Goal: Task Accomplishment & Management: Manage account settings

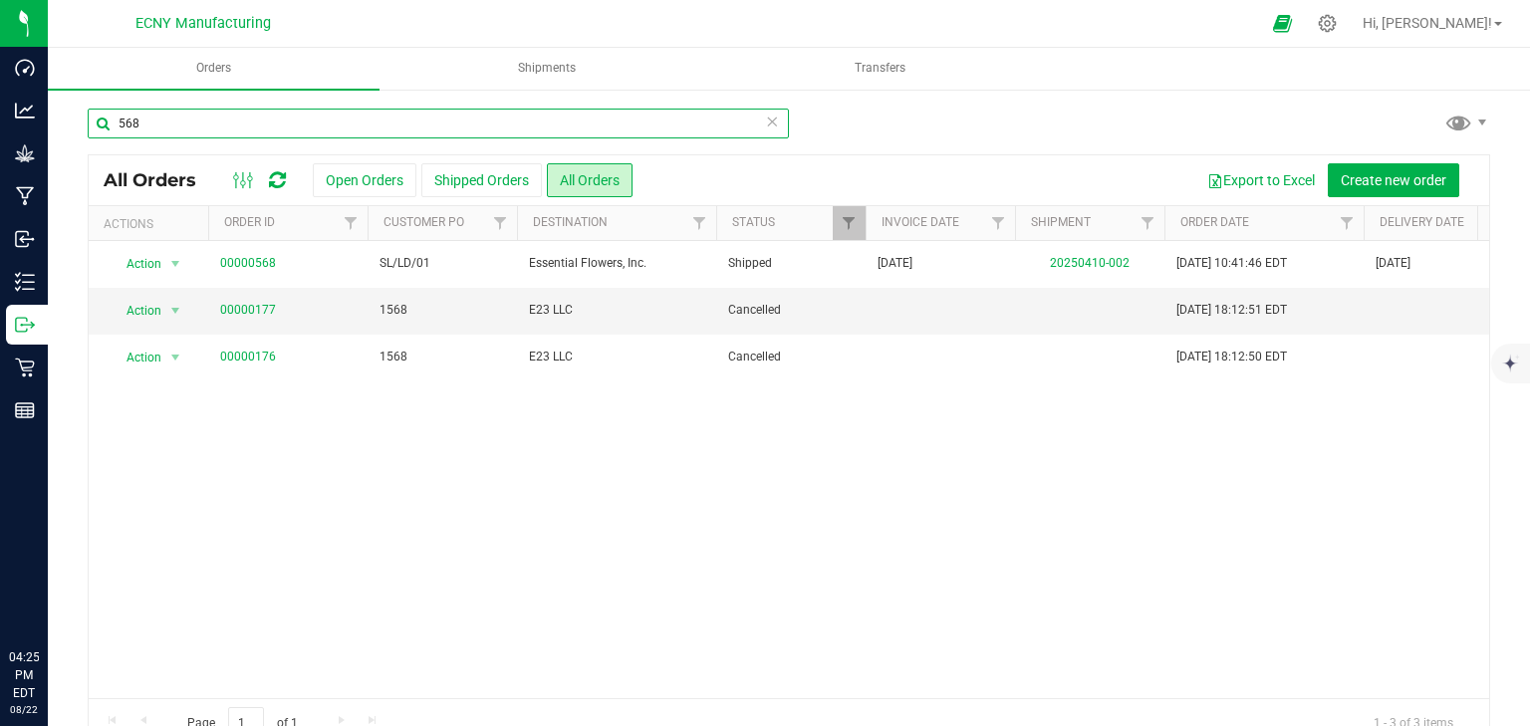
click at [164, 117] on input "568" at bounding box center [438, 124] width 701 height 30
type input "5"
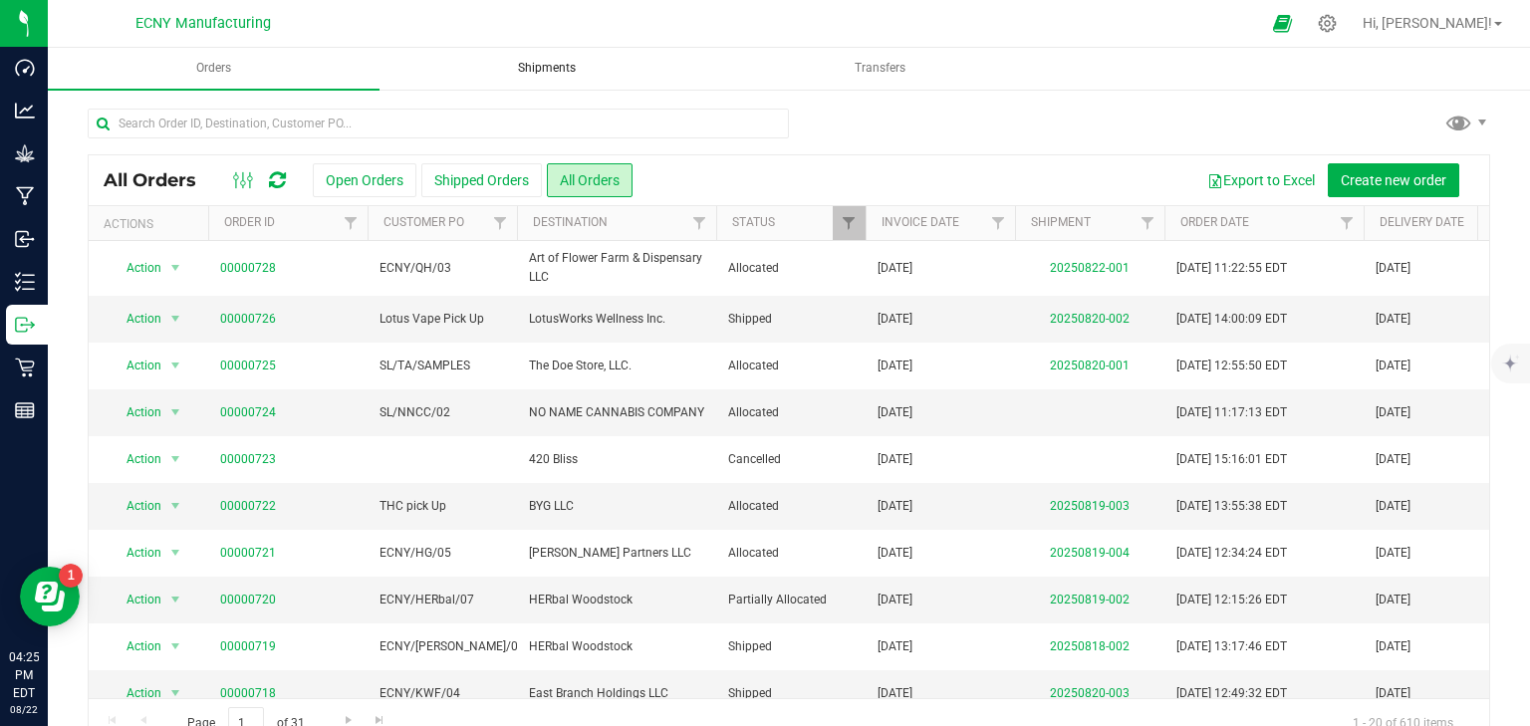
click at [554, 72] on span "Shipments" at bounding box center [547, 68] width 112 height 17
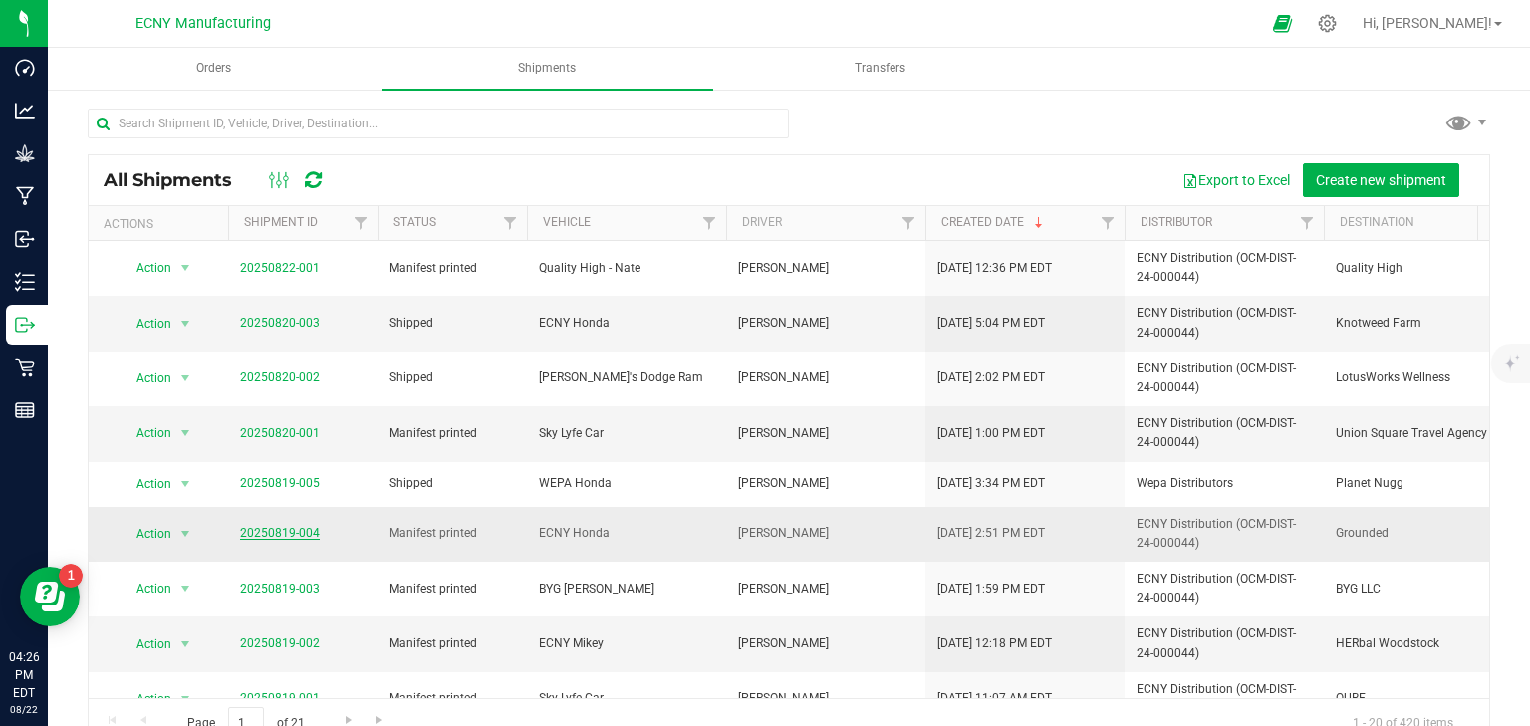
click at [271, 531] on link "20250819-004" at bounding box center [280, 533] width 80 height 14
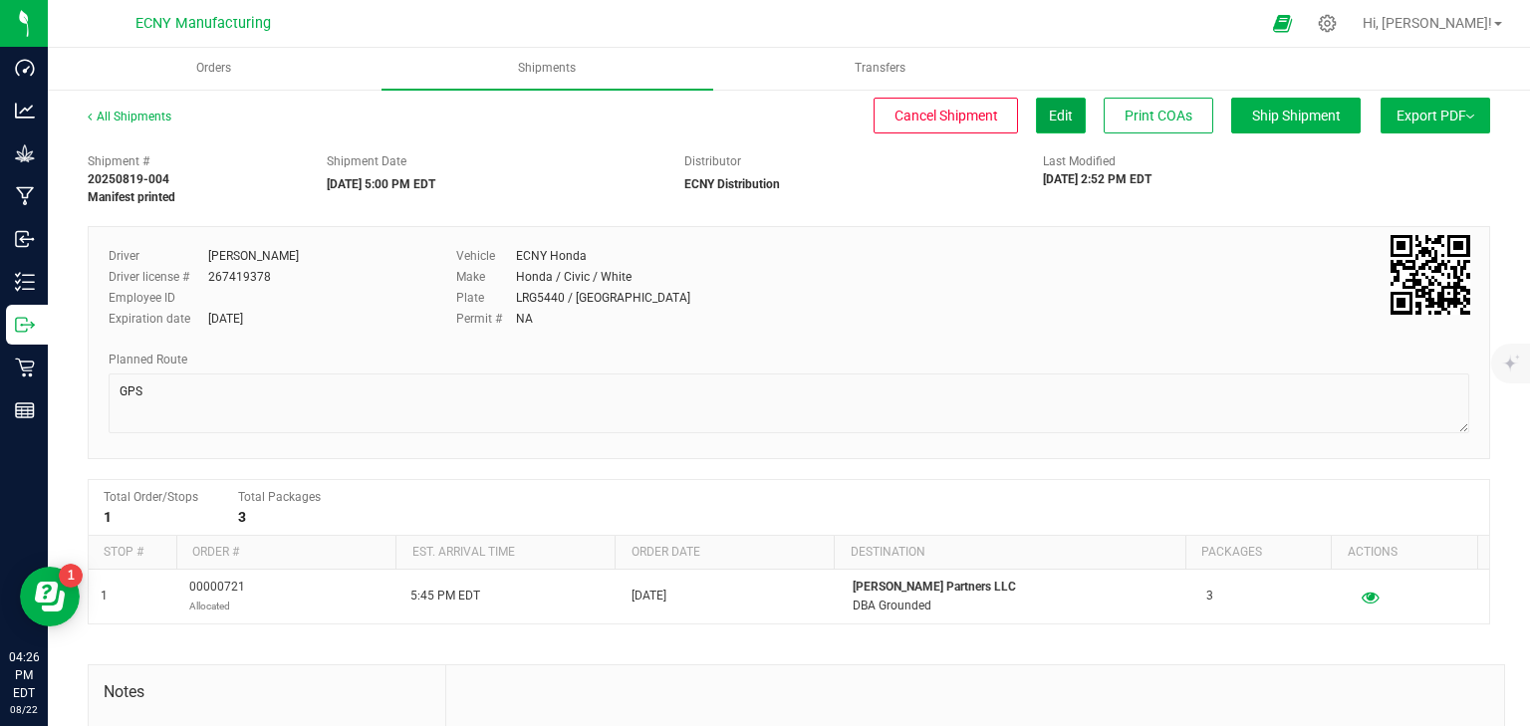
click at [1052, 113] on span "Edit" at bounding box center [1061, 116] width 24 height 16
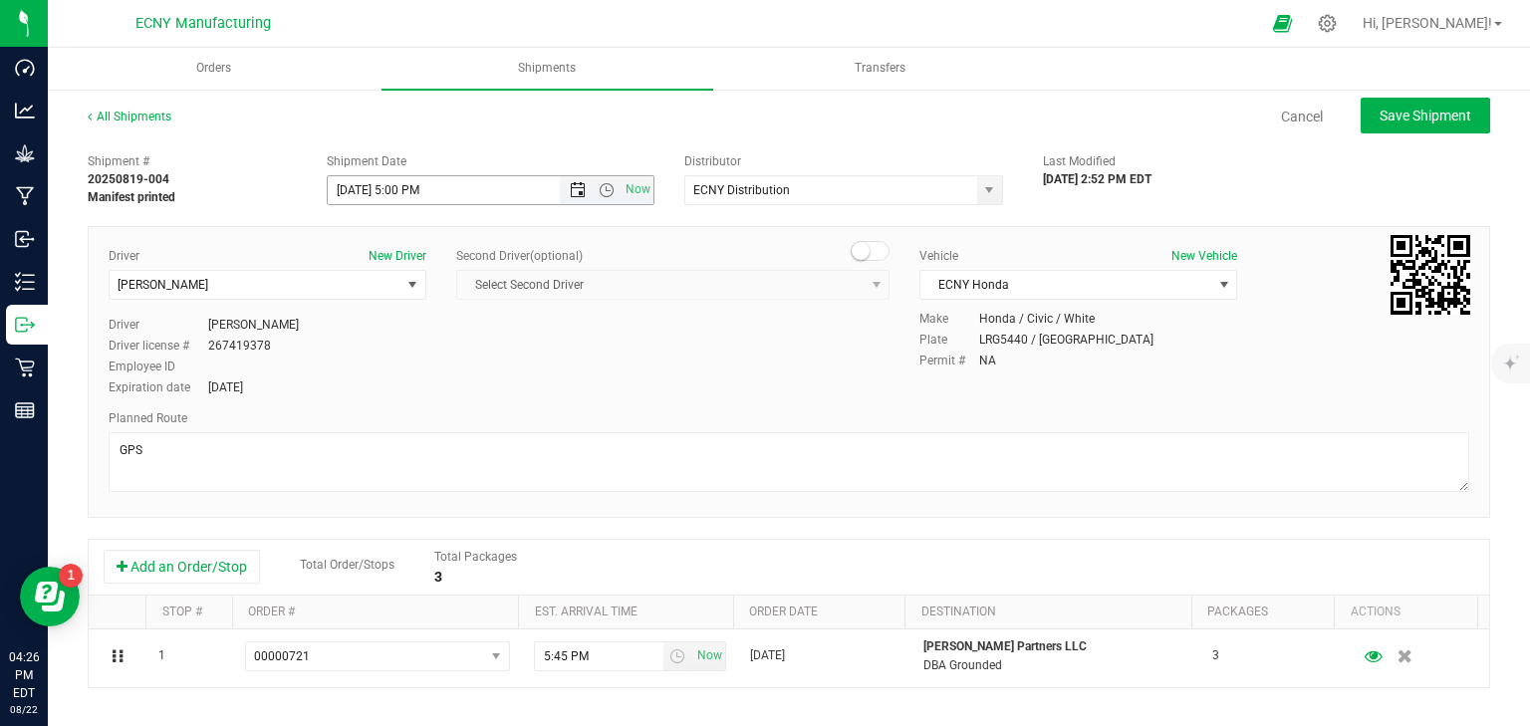
click at [570, 189] on span "Open the date view" at bounding box center [578, 190] width 16 height 16
click at [834, 350] on div "Driver New Driver [PERSON_NAME] Select Driver [PERSON_NAME] [PERSON_NAME] [PERS…" at bounding box center [789, 323] width 1391 height 152
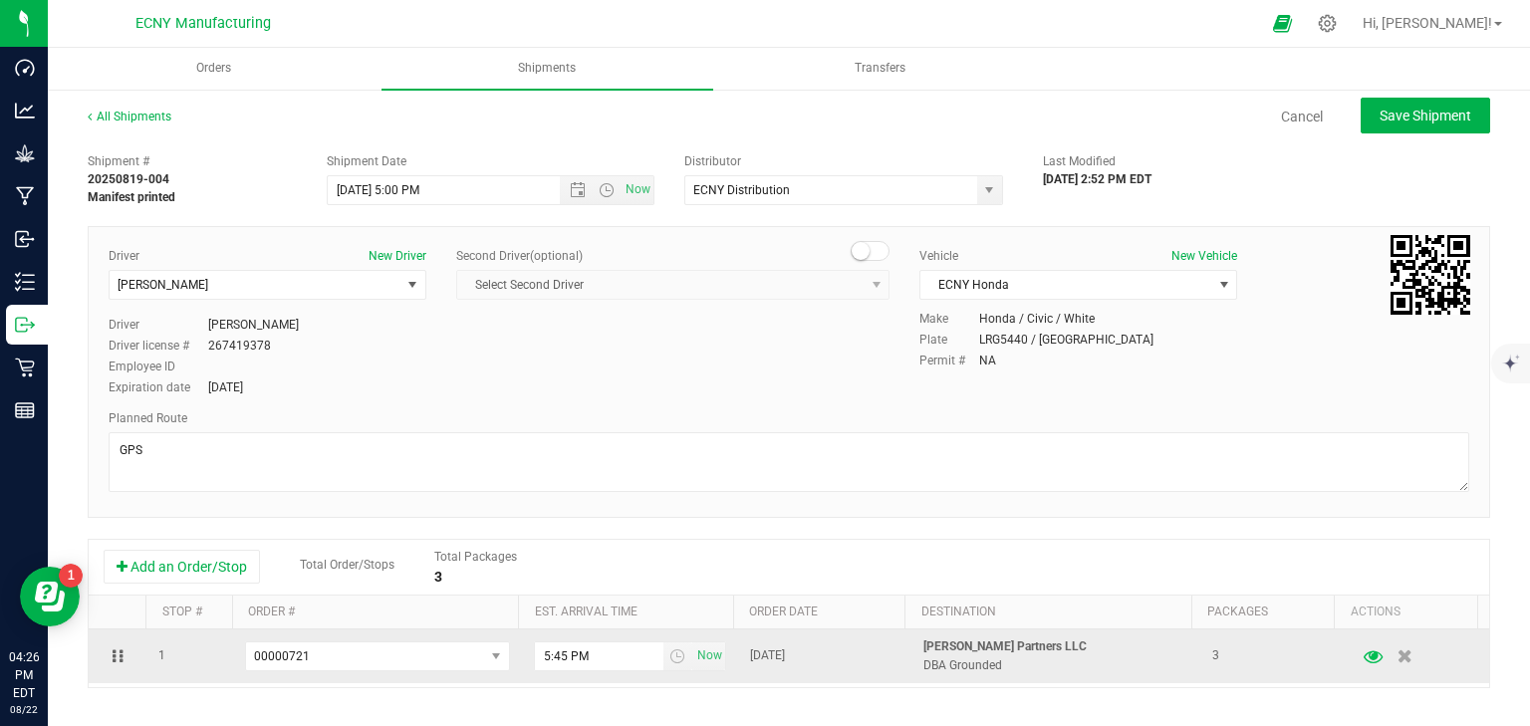
click at [1364, 654] on icon "button" at bounding box center [1373, 657] width 19 height 14
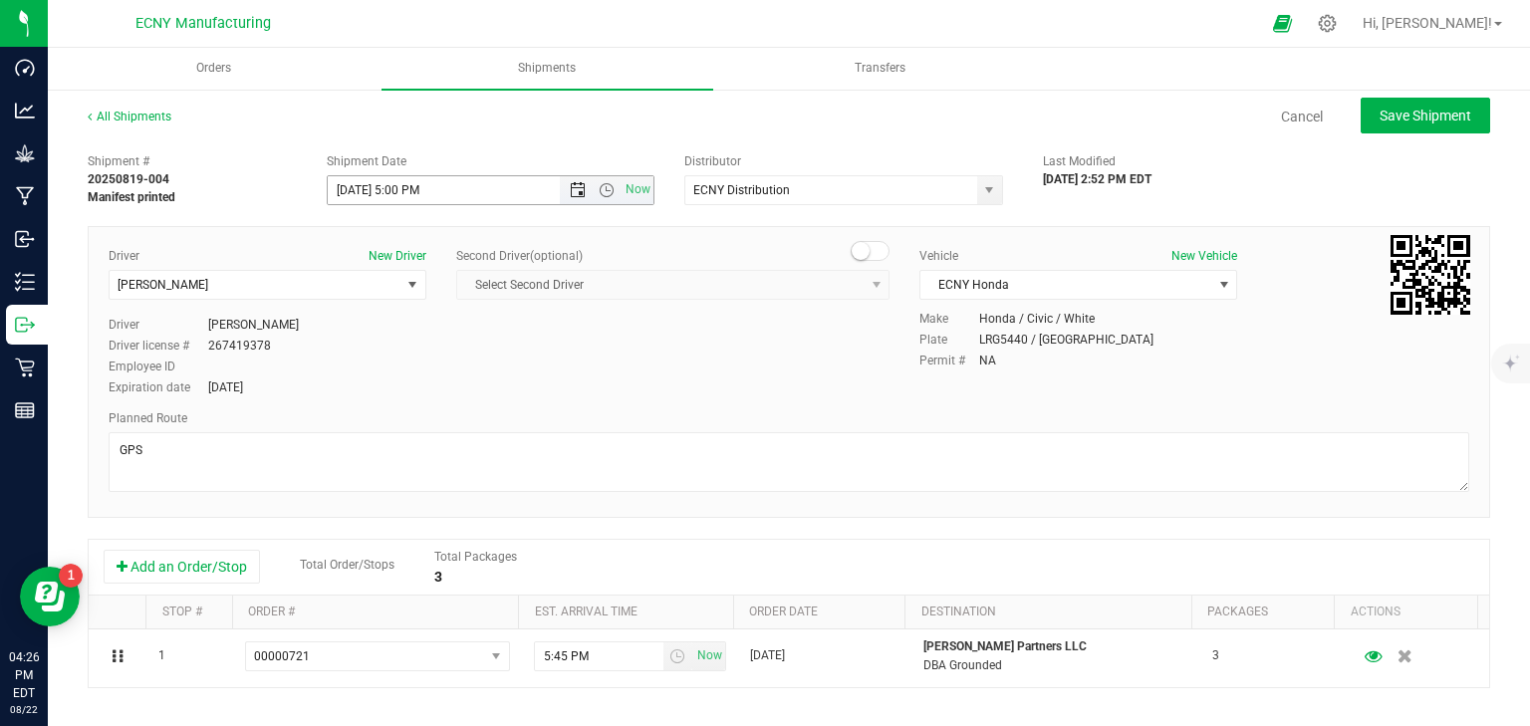
click at [564, 187] on span "Open the date view" at bounding box center [578, 190] width 34 height 16
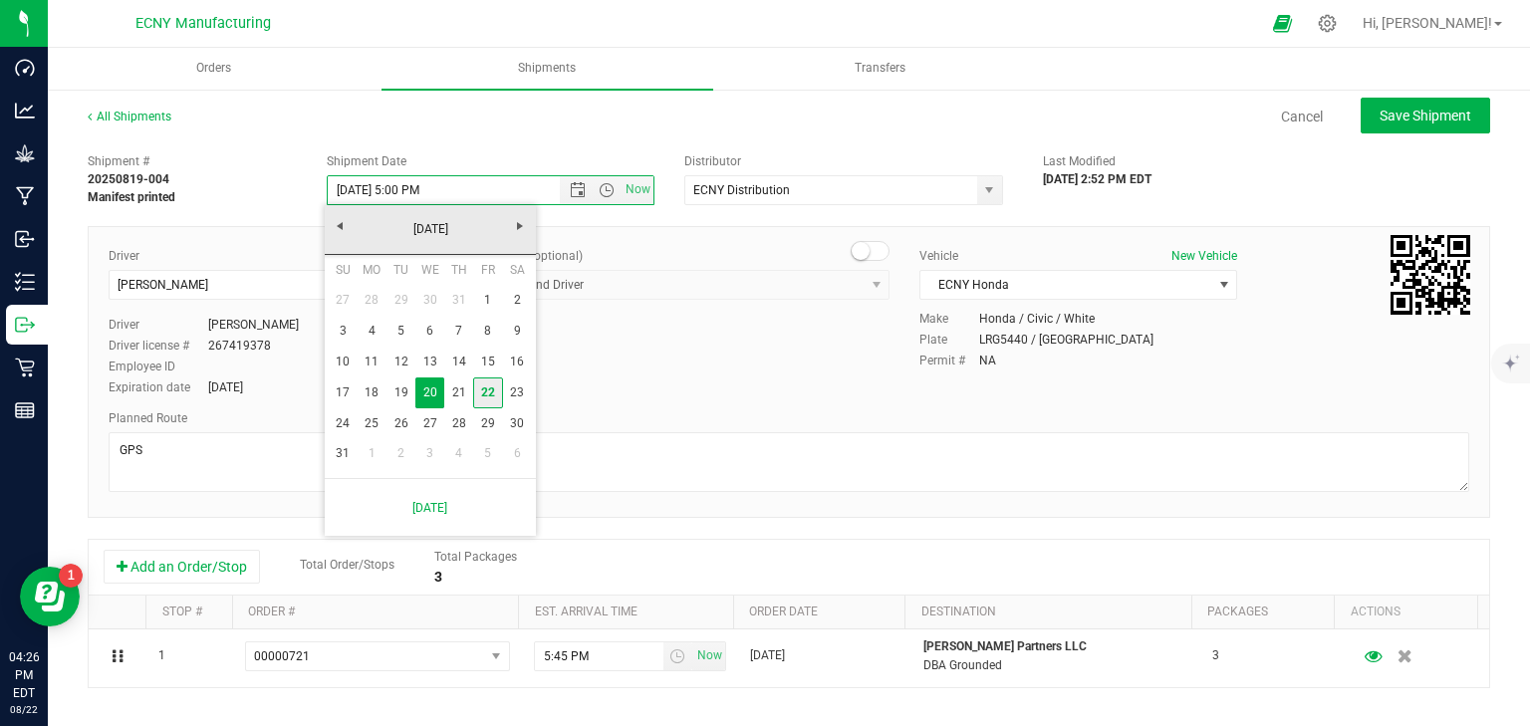
click at [478, 397] on link "22" at bounding box center [487, 393] width 29 height 31
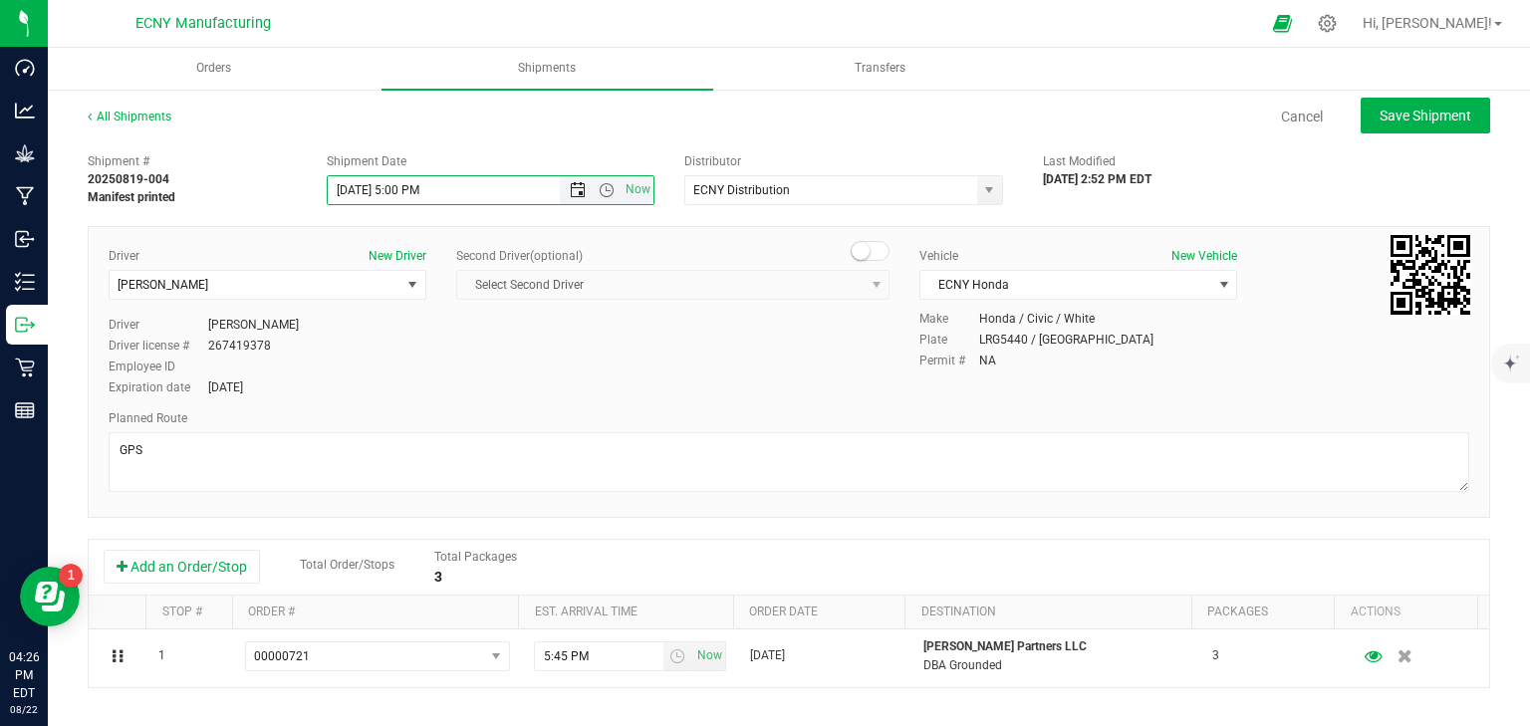
click at [570, 182] on span "Open the date view" at bounding box center [578, 190] width 16 height 16
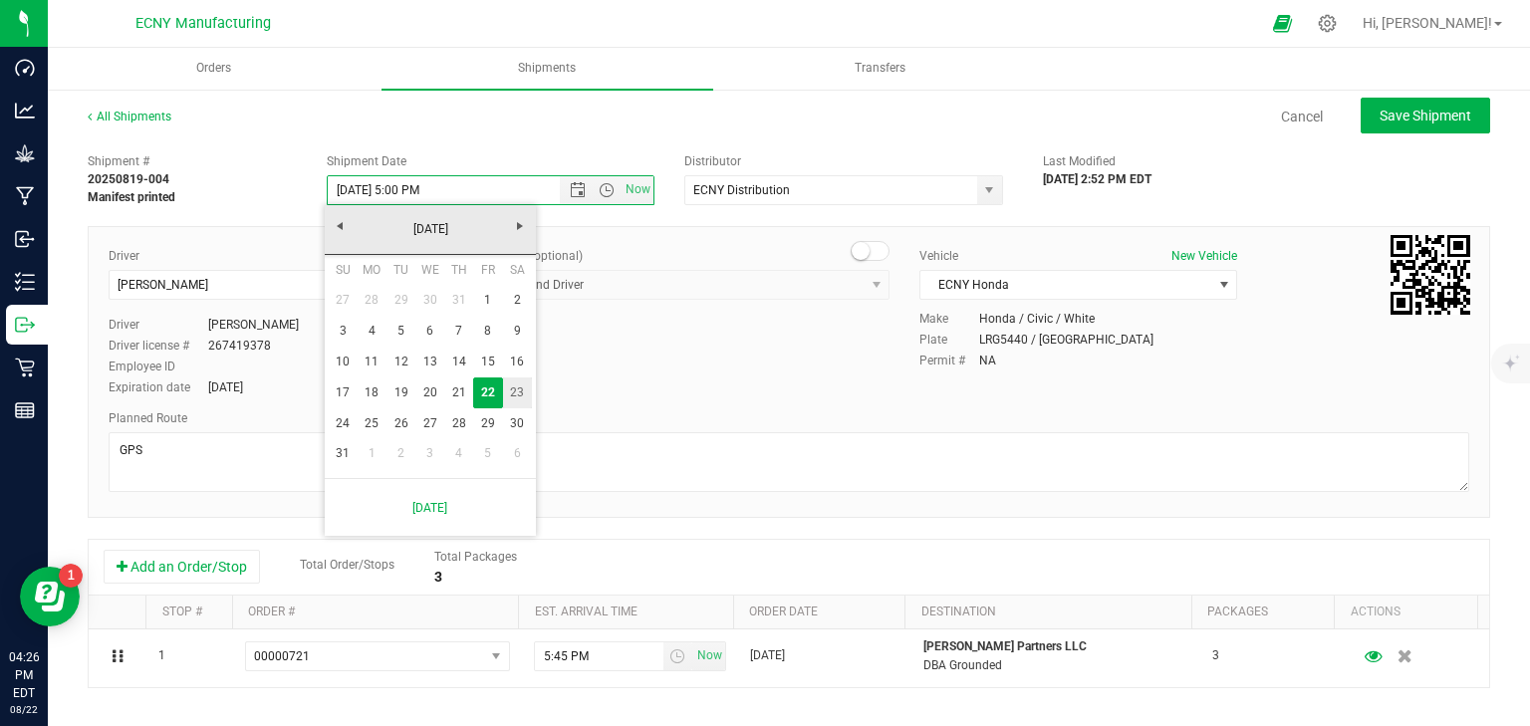
click at [514, 394] on link "23" at bounding box center [517, 393] width 29 height 31
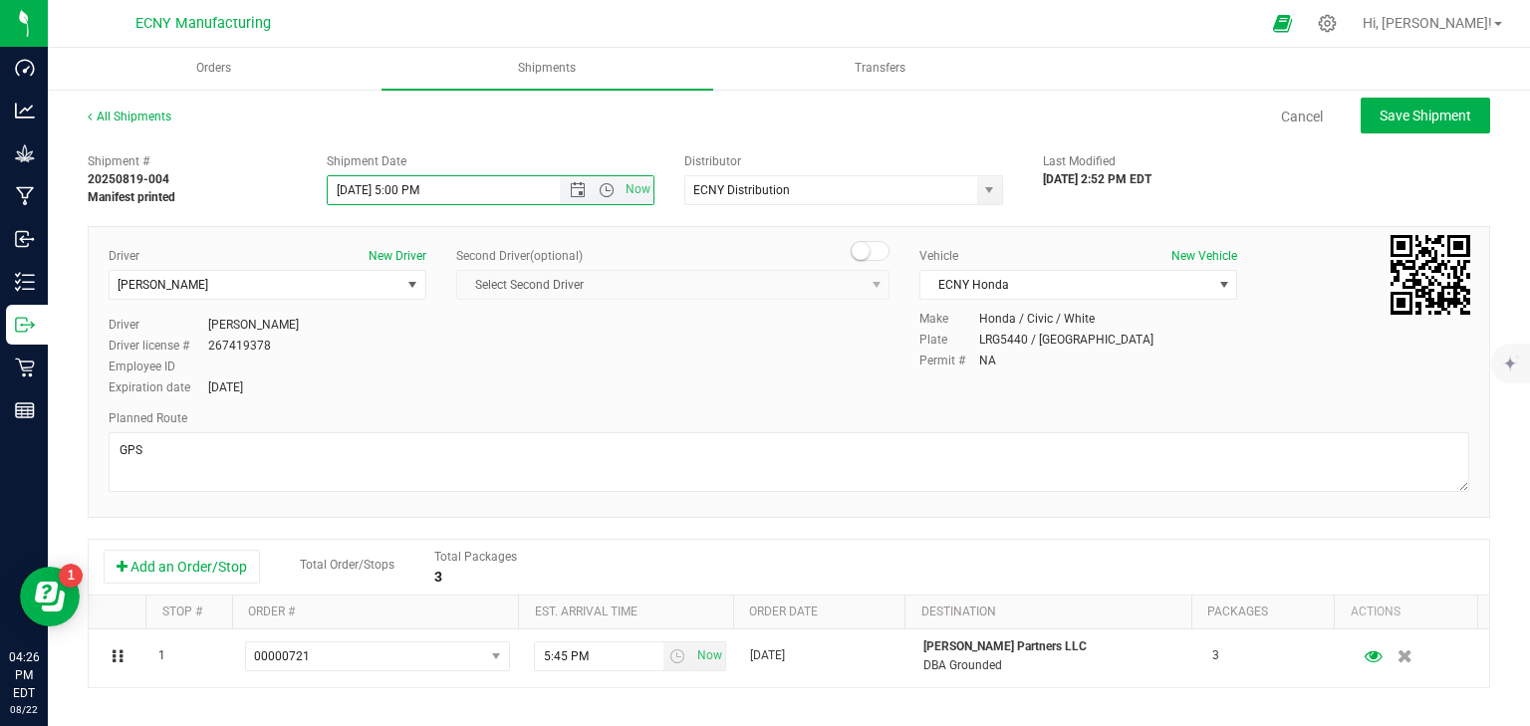
click at [403, 187] on input "[DATE] 5:00 PM" at bounding box center [461, 190] width 267 height 28
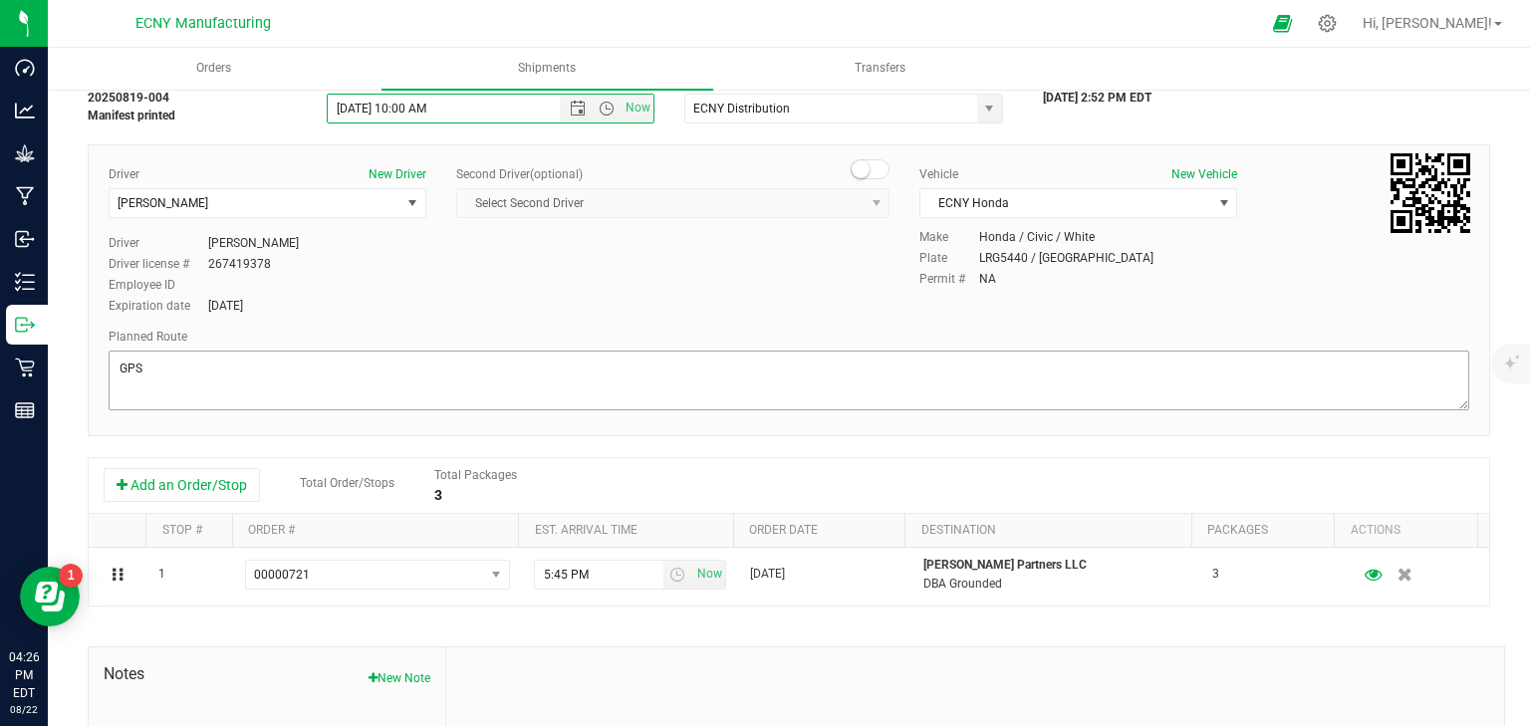
scroll to position [159, 0]
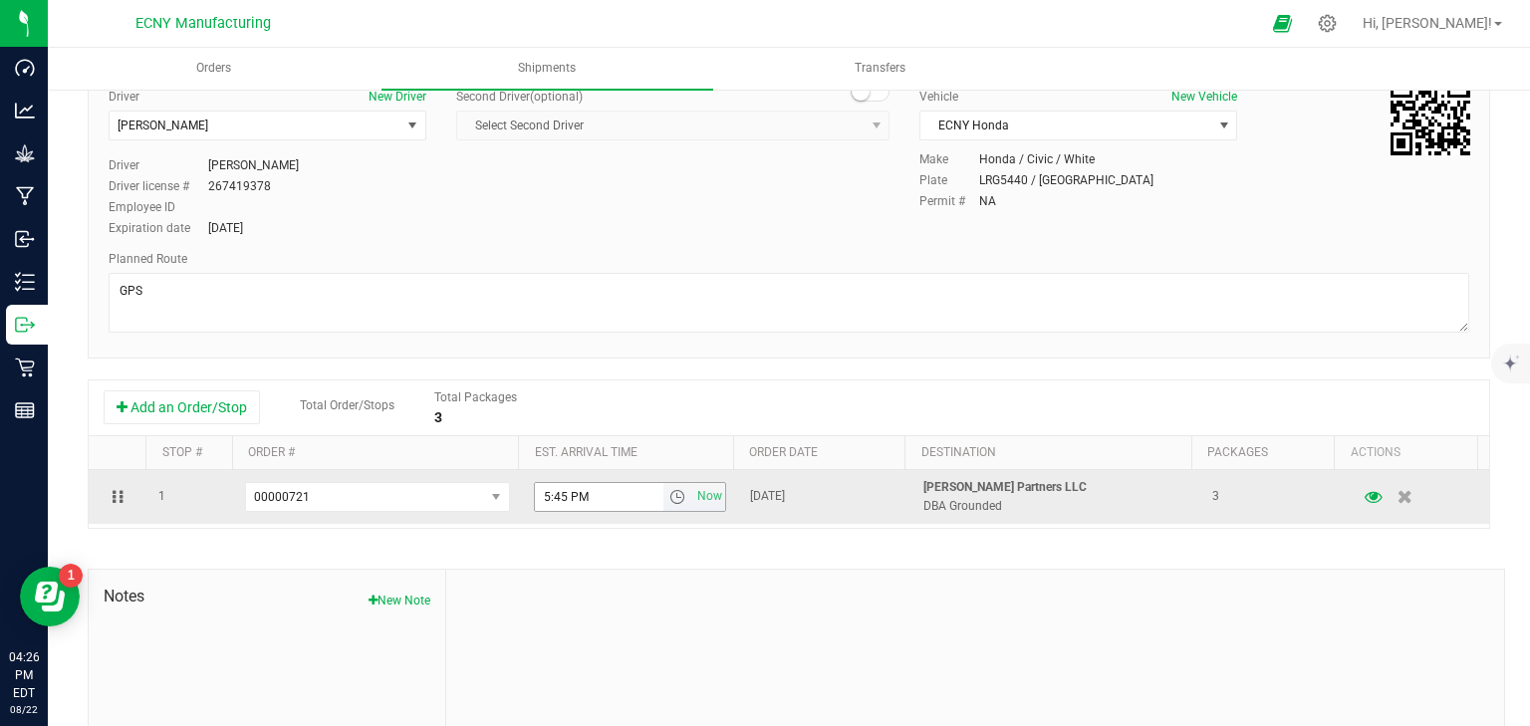
type input "[DATE] 10:00 AM"
click at [542, 498] on input "5:45 PM" at bounding box center [600, 497] width 130 height 28
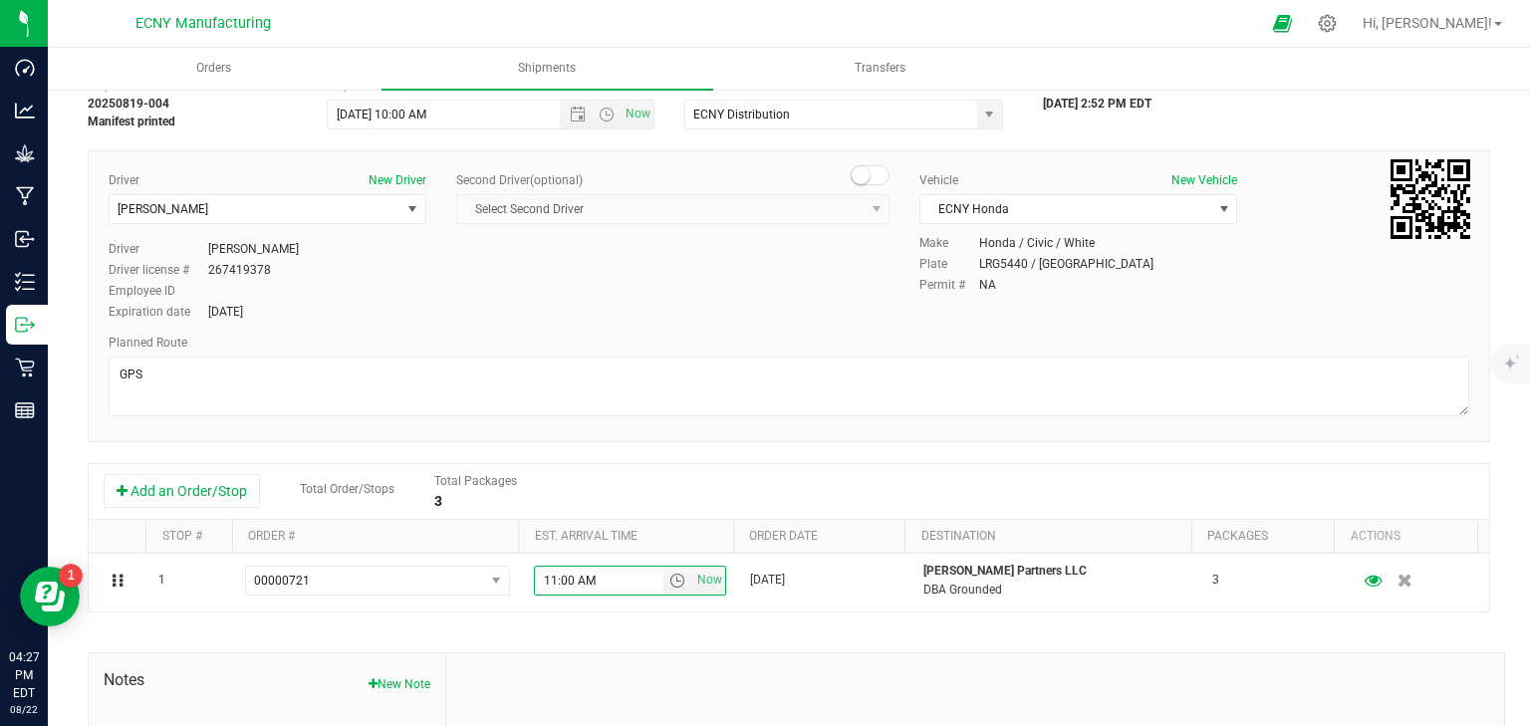
scroll to position [0, 0]
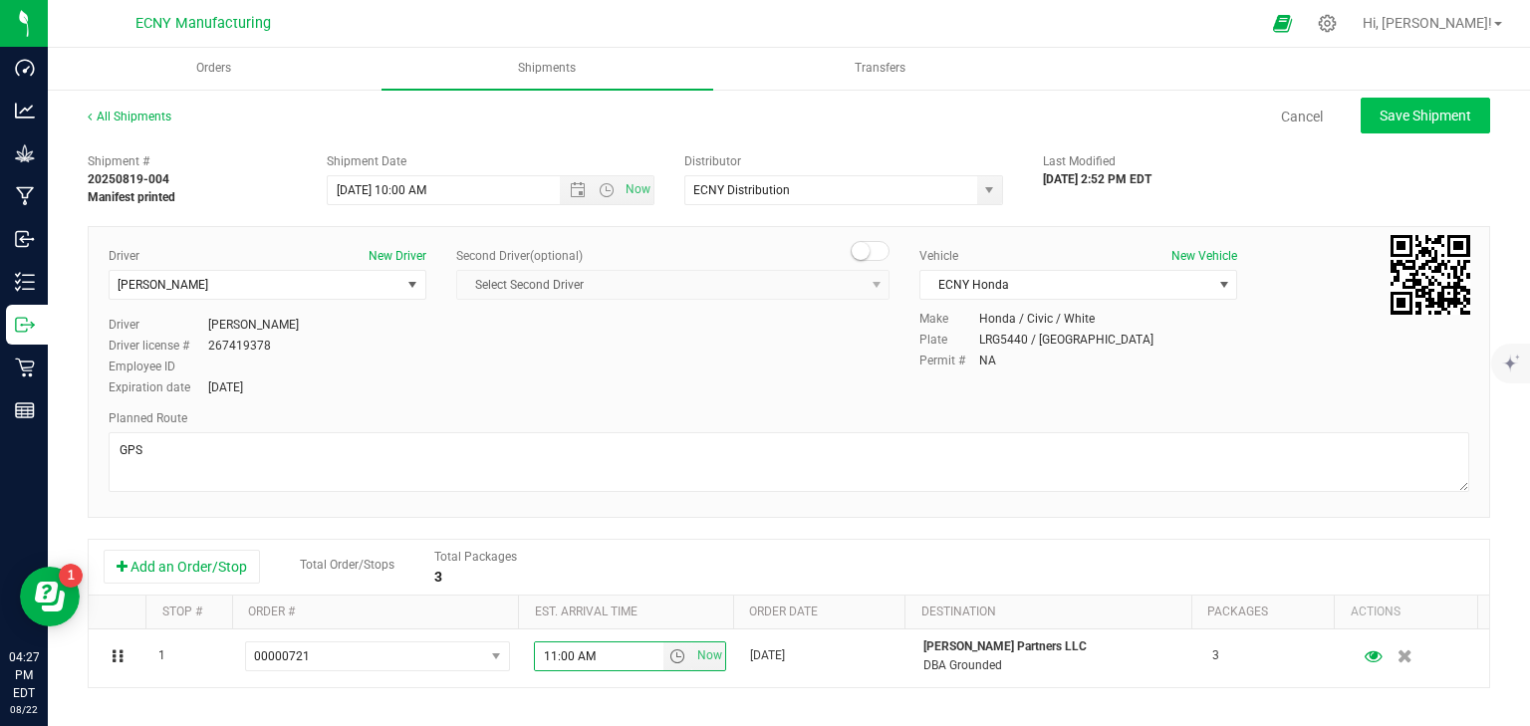
type input "11:00 AM"
click at [1405, 108] on span "Save Shipment" at bounding box center [1426, 116] width 92 height 16
type input "[DATE] 2:00 PM"
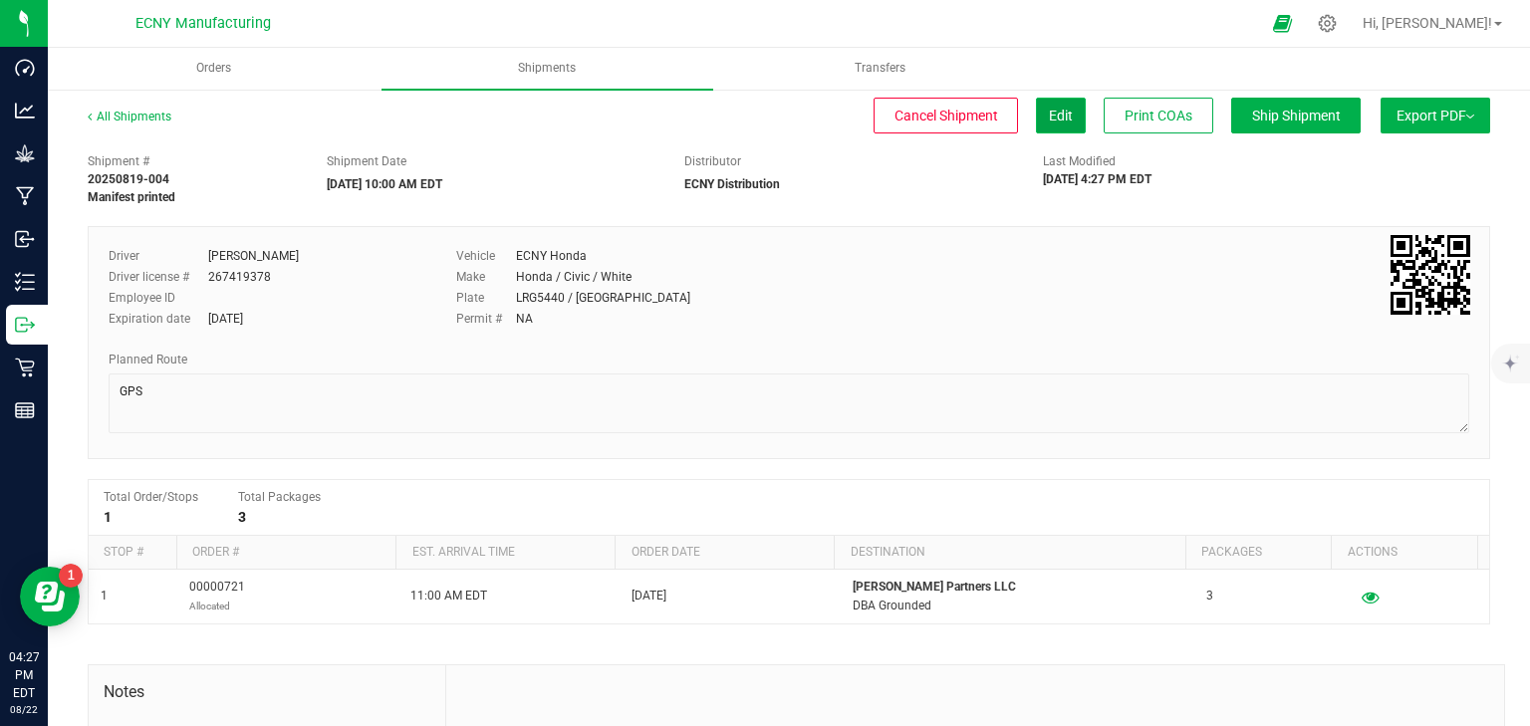
click at [1040, 124] on button "Edit" at bounding box center [1061, 116] width 50 height 36
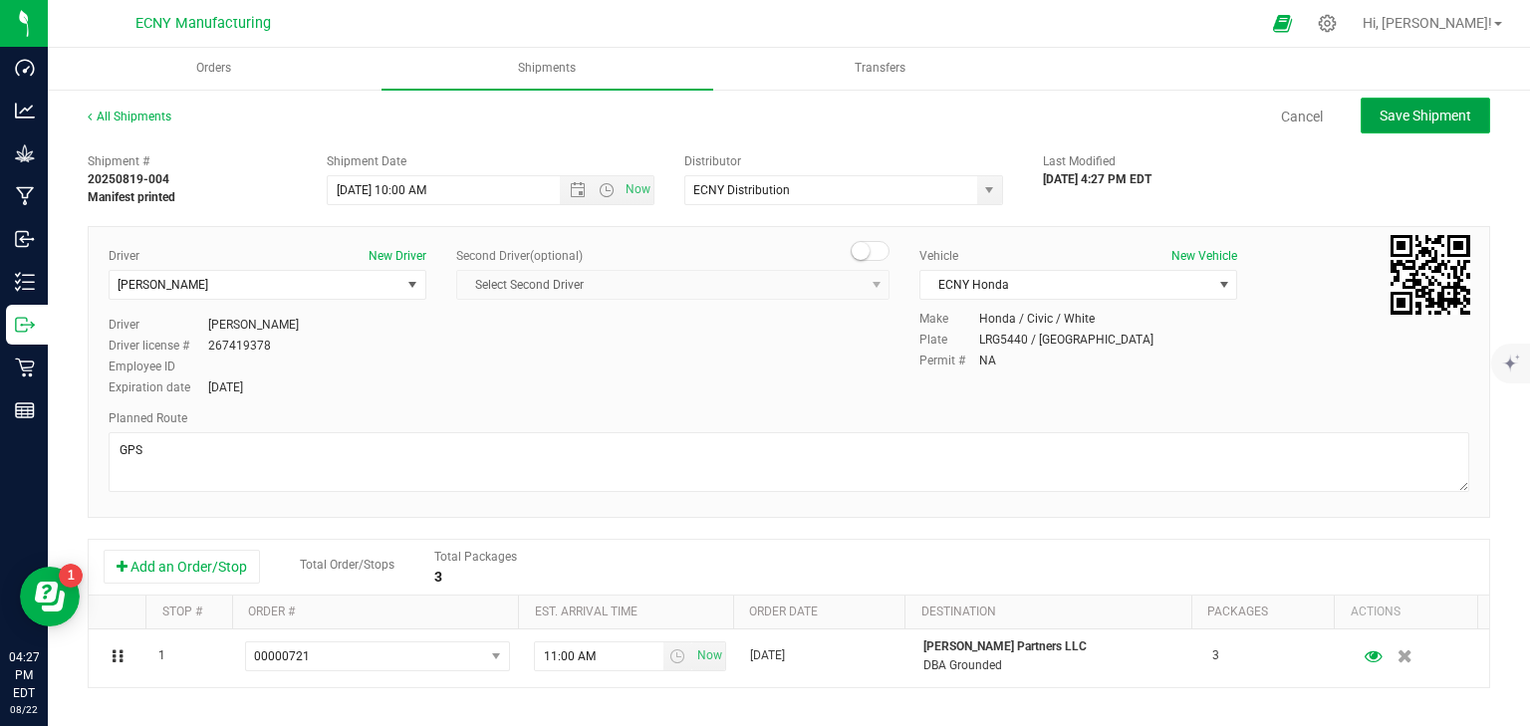
click at [1395, 122] on span "Save Shipment" at bounding box center [1426, 116] width 92 height 16
type input "[DATE] 2:00 PM"
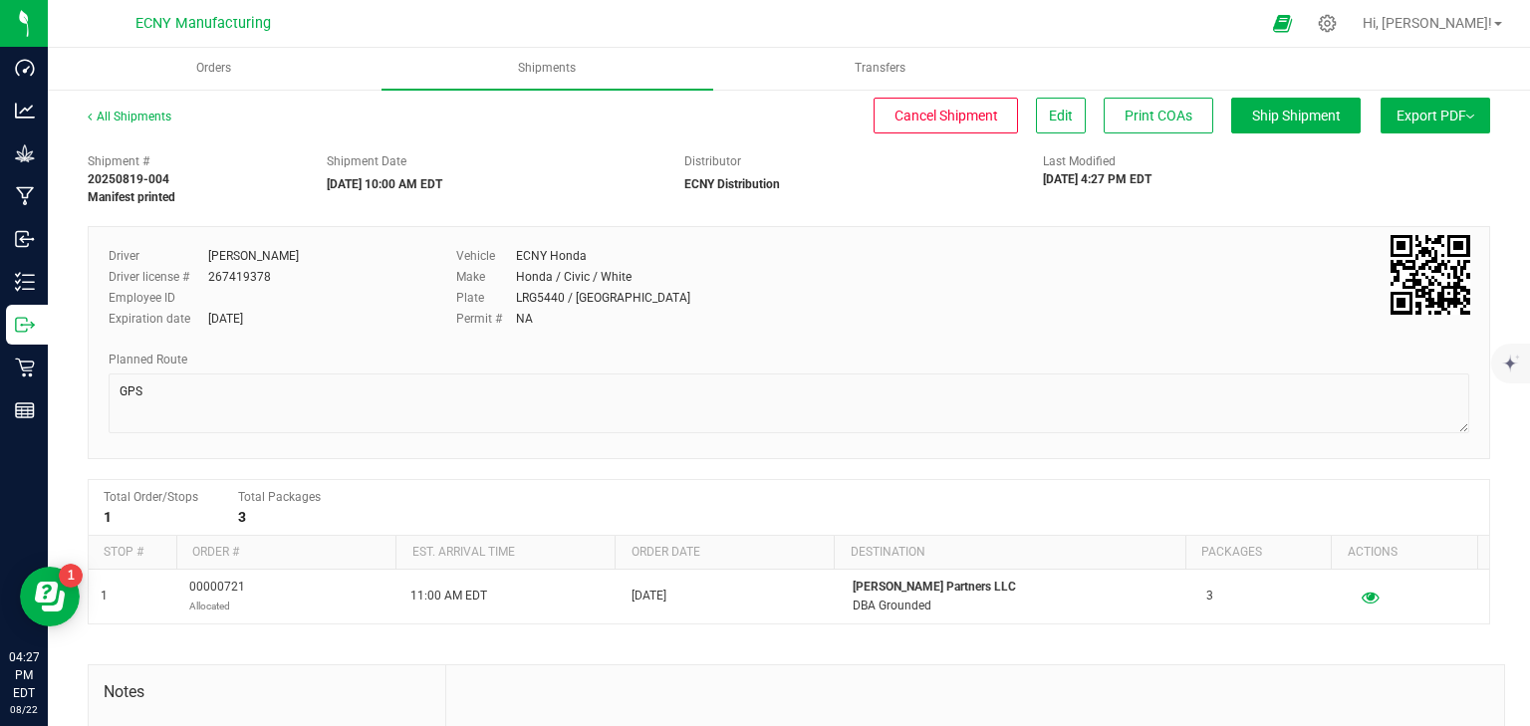
click at [1429, 118] on button "Export PDF" at bounding box center [1436, 116] width 110 height 36
click at [1389, 214] on span "NY Manifest" at bounding box center [1376, 219] width 66 height 14
click at [115, 120] on link "All Shipments" at bounding box center [130, 117] width 84 height 14
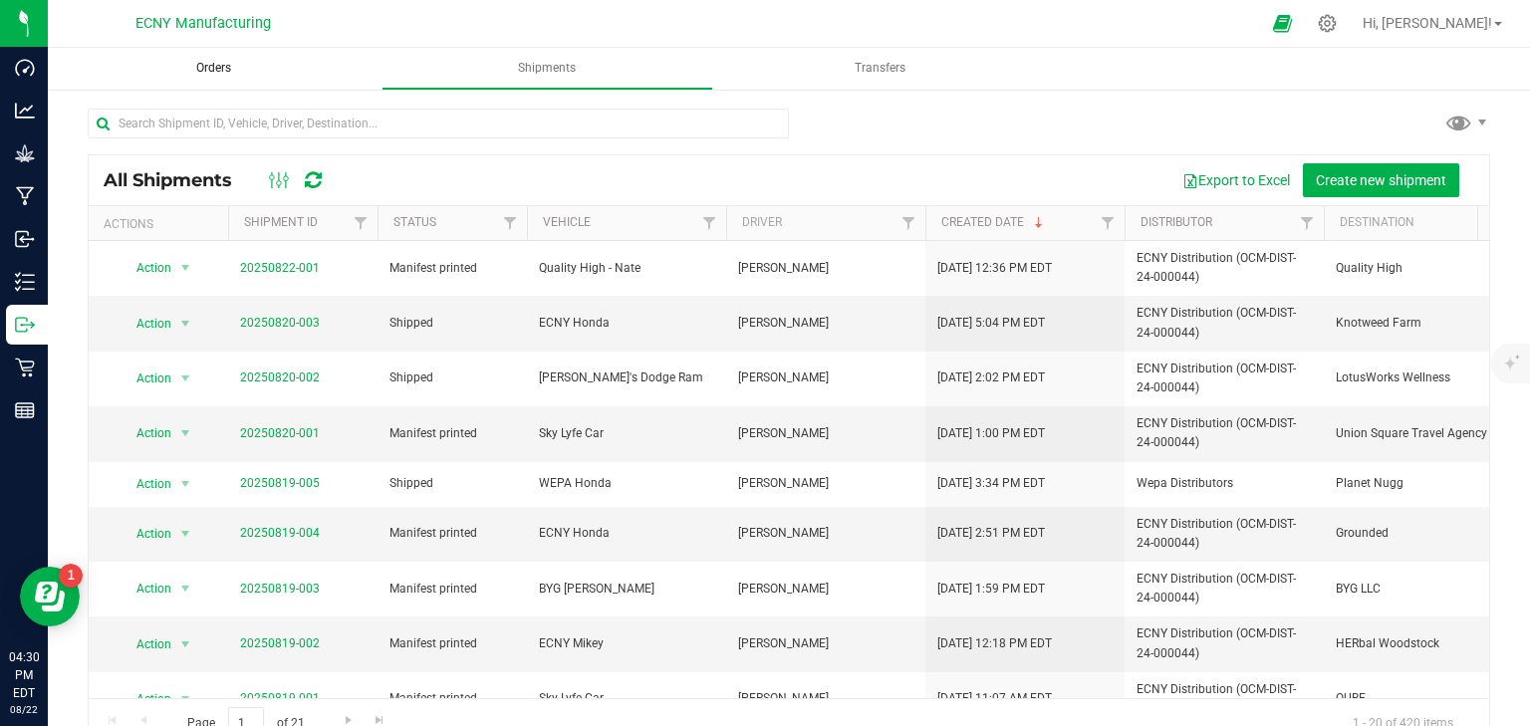
click at [246, 70] on span "Orders" at bounding box center [213, 68] width 89 height 17
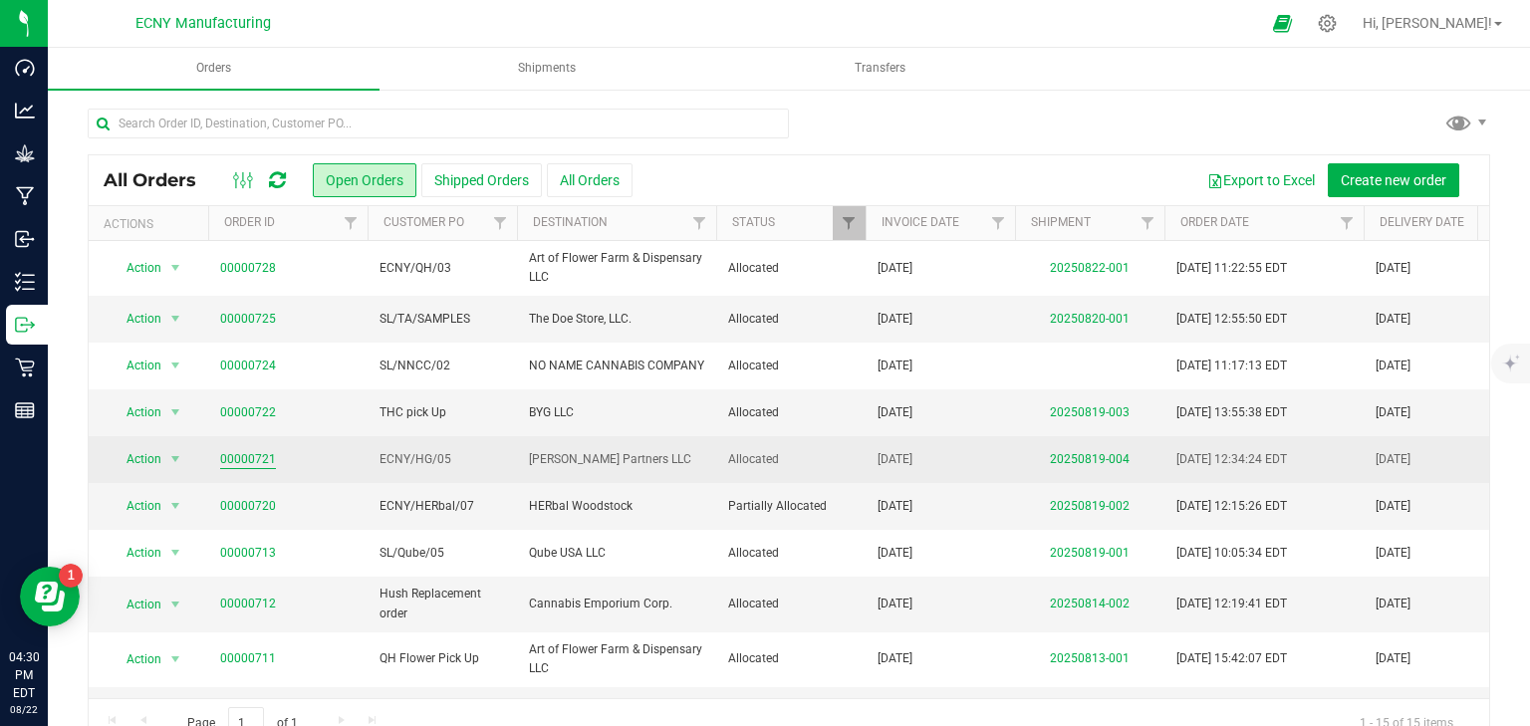
click at [236, 450] on link "00000721" at bounding box center [248, 459] width 56 height 19
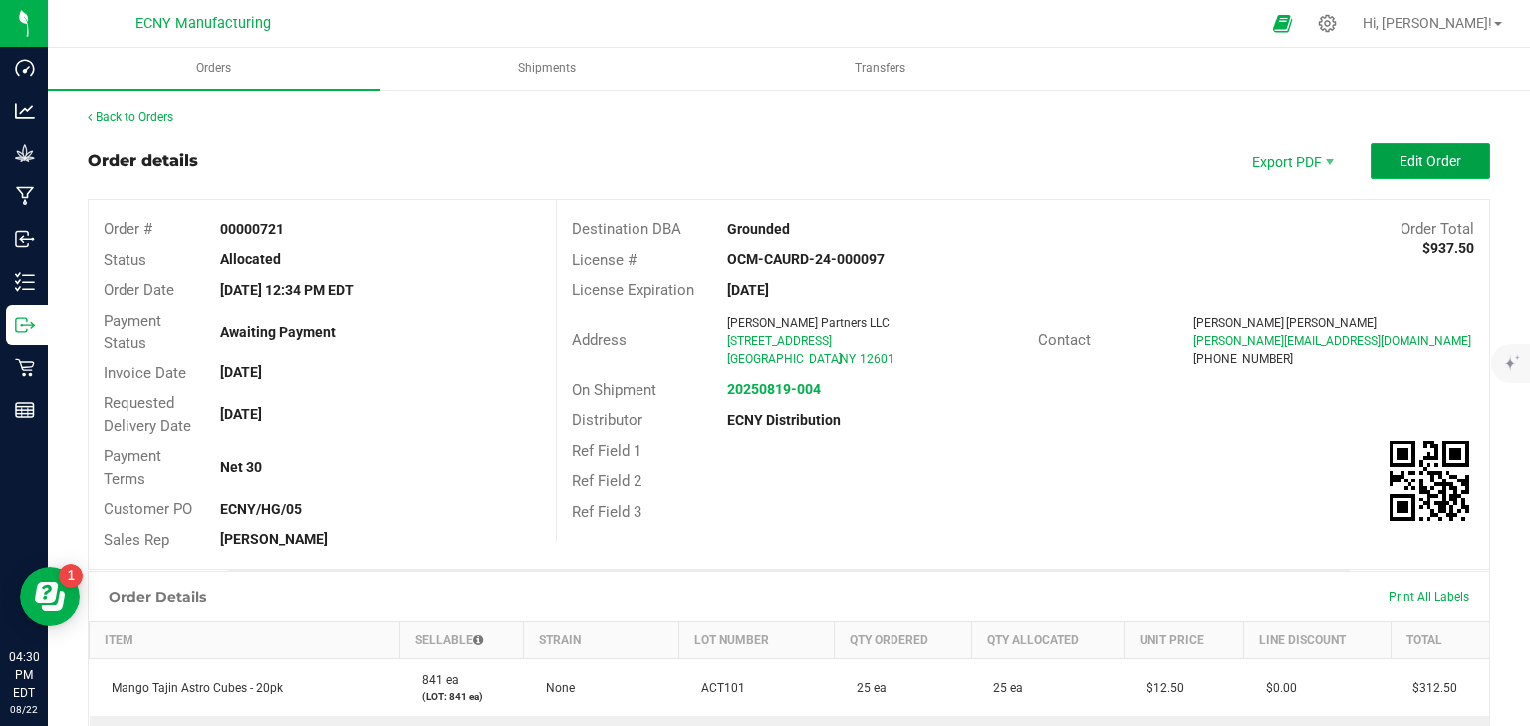
click at [1400, 167] on span "Edit Order" at bounding box center [1431, 161] width 62 height 16
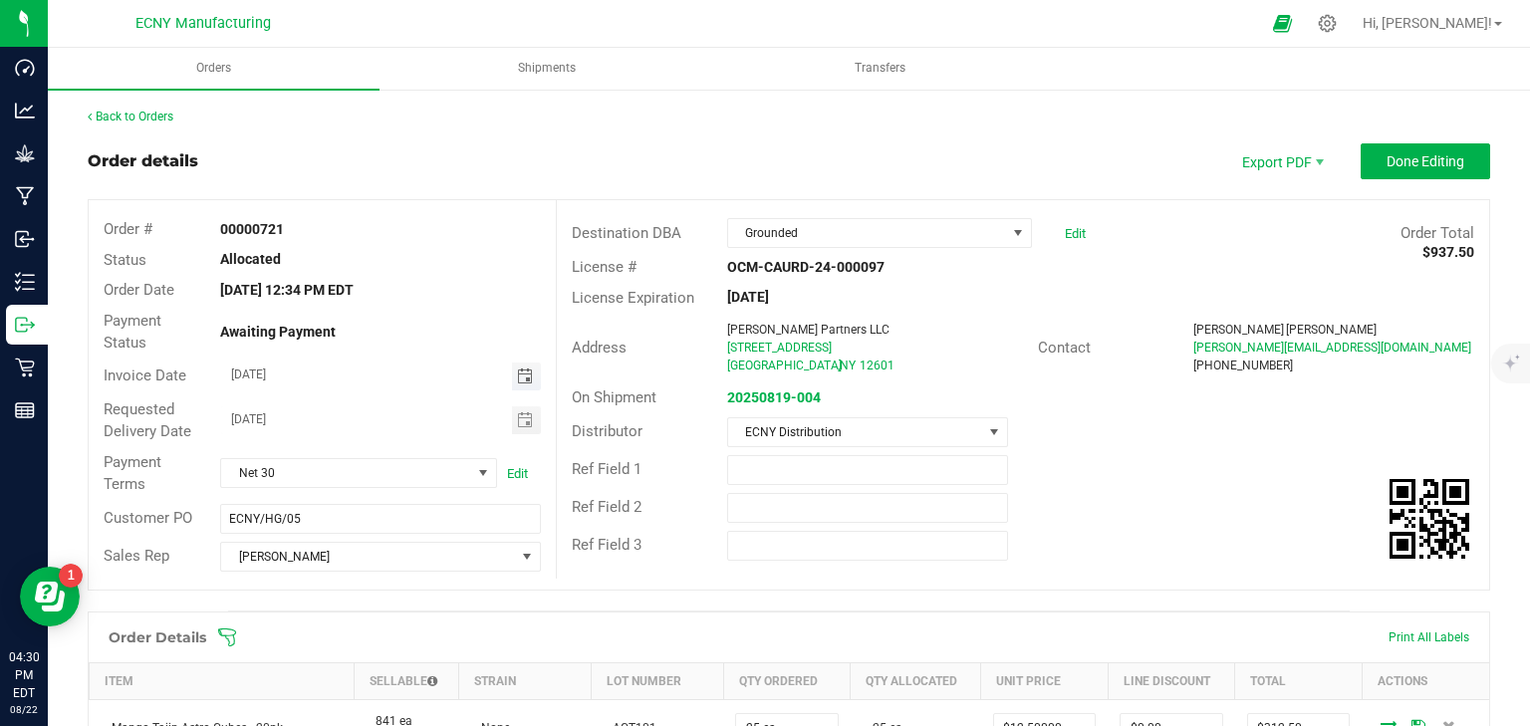
drag, startPoint x: 534, startPoint y: 367, endPoint x: 518, endPoint y: 371, distance: 16.4
click at [530, 368] on span "Toggle calendar" at bounding box center [526, 377] width 29 height 28
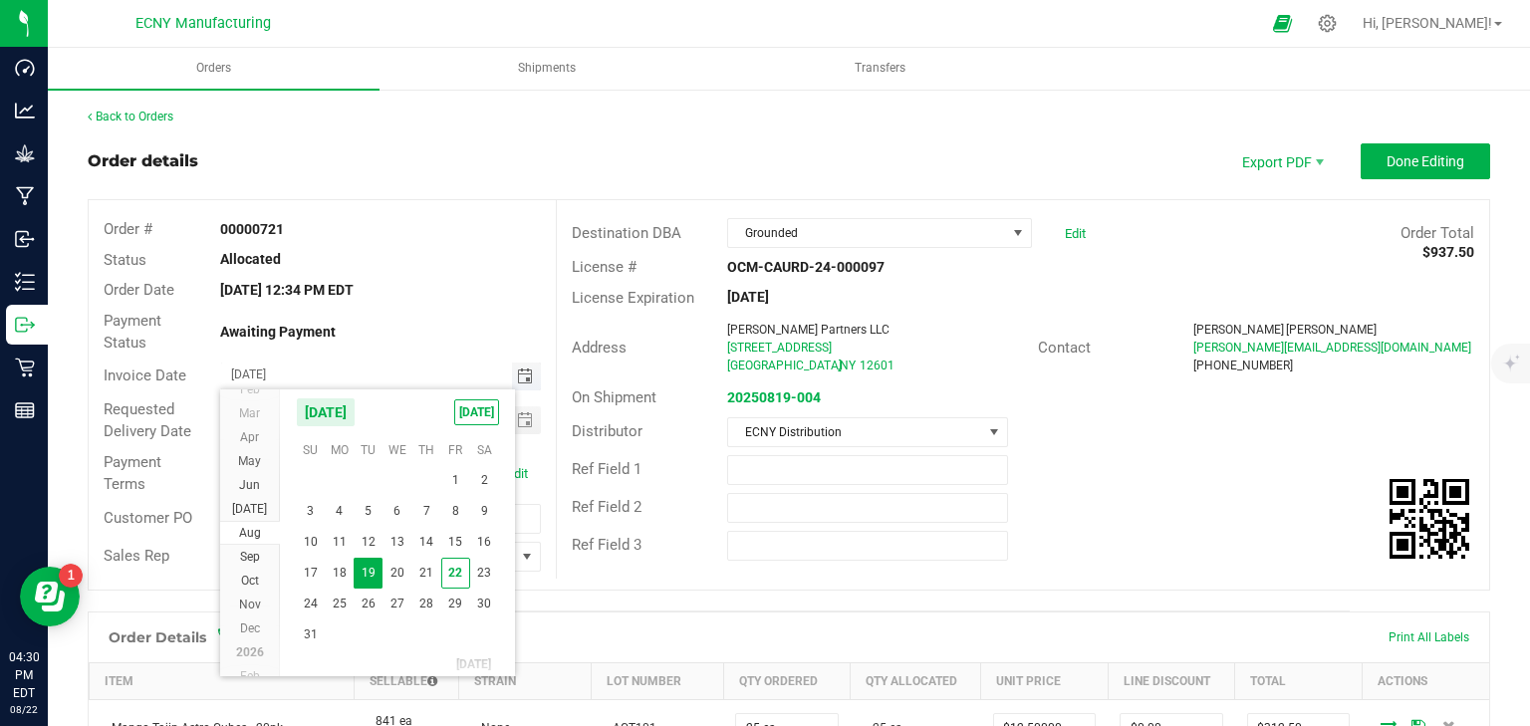
click at [518, 371] on span "Toggle calendar" at bounding box center [525, 377] width 16 height 16
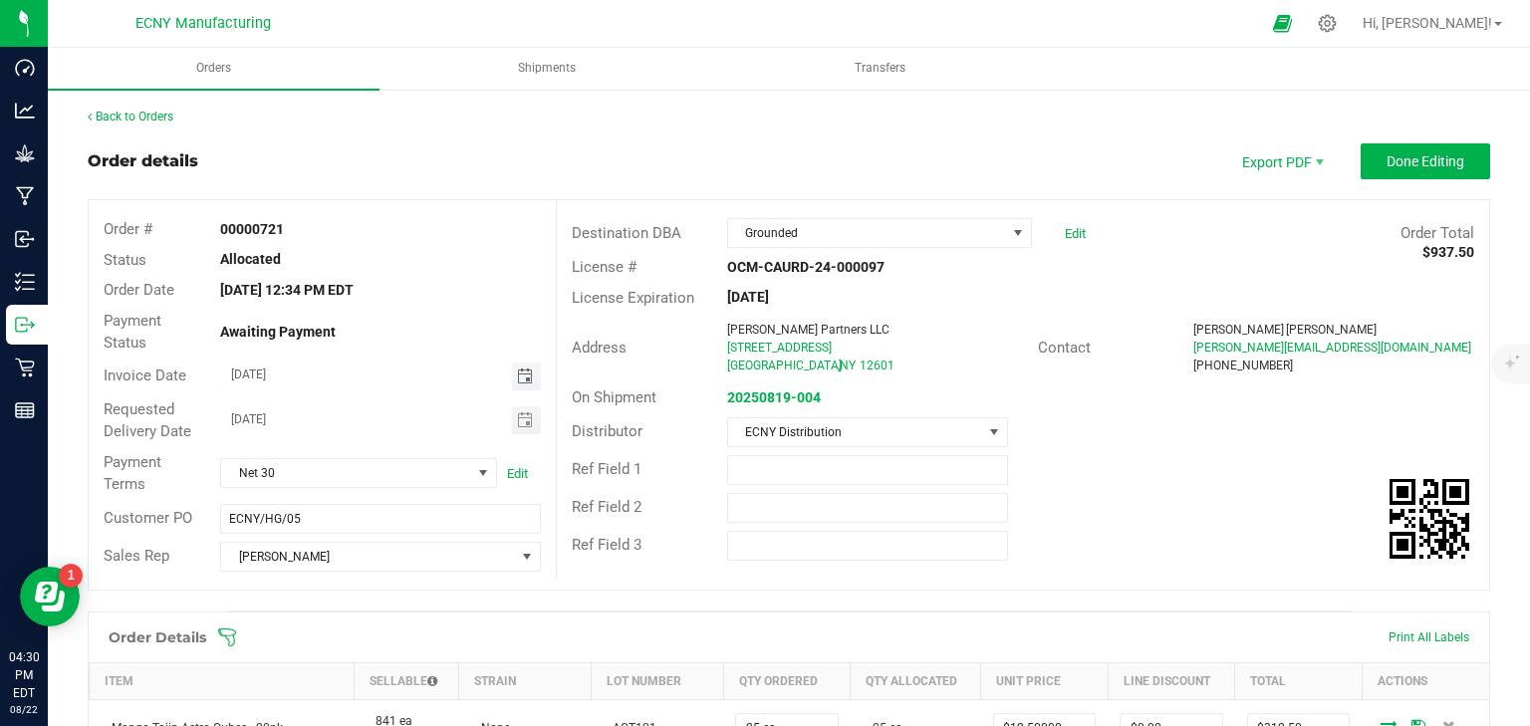
click at [518, 371] on span "Toggle calendar" at bounding box center [525, 377] width 16 height 16
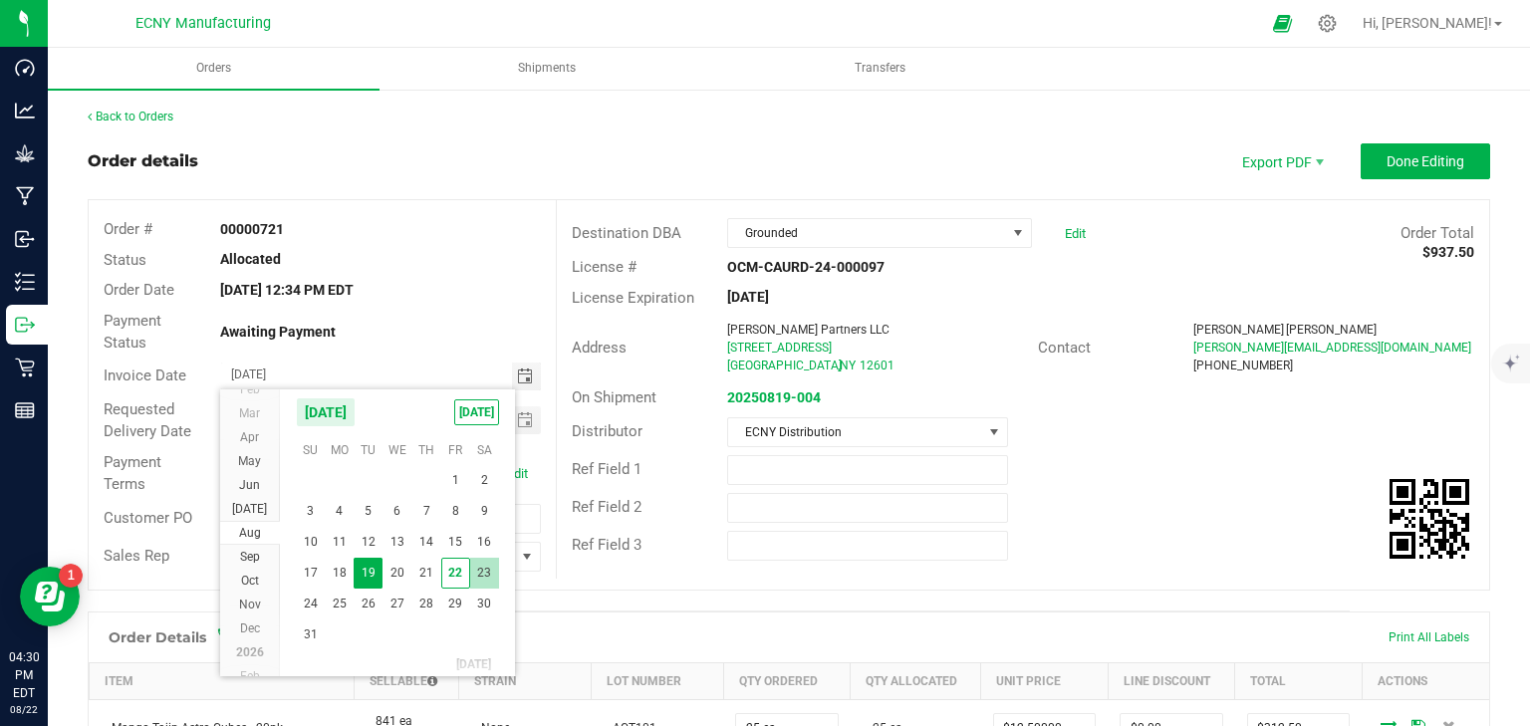
click at [474, 569] on span "23" at bounding box center [484, 573] width 29 height 31
type input "[DATE]"
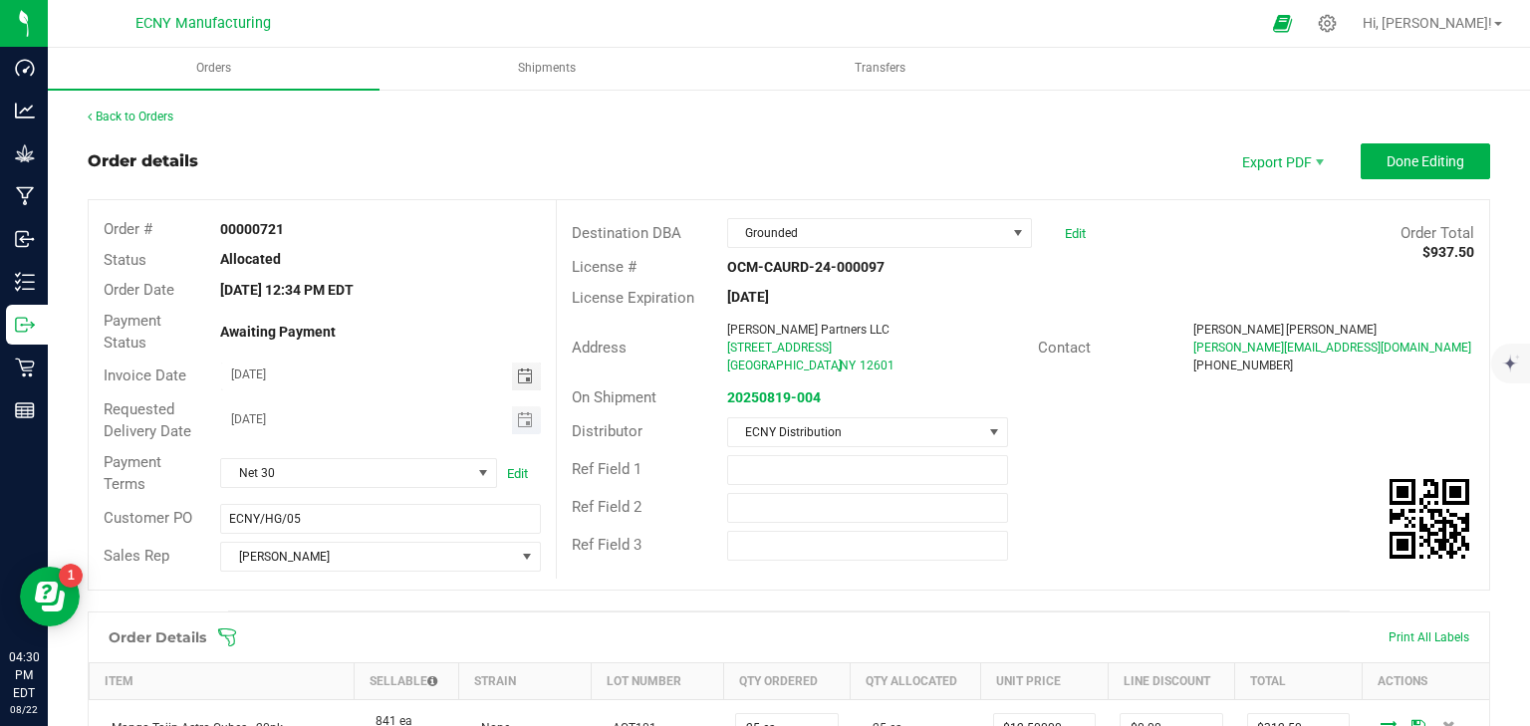
click at [531, 414] on span "Toggle calendar" at bounding box center [526, 421] width 29 height 28
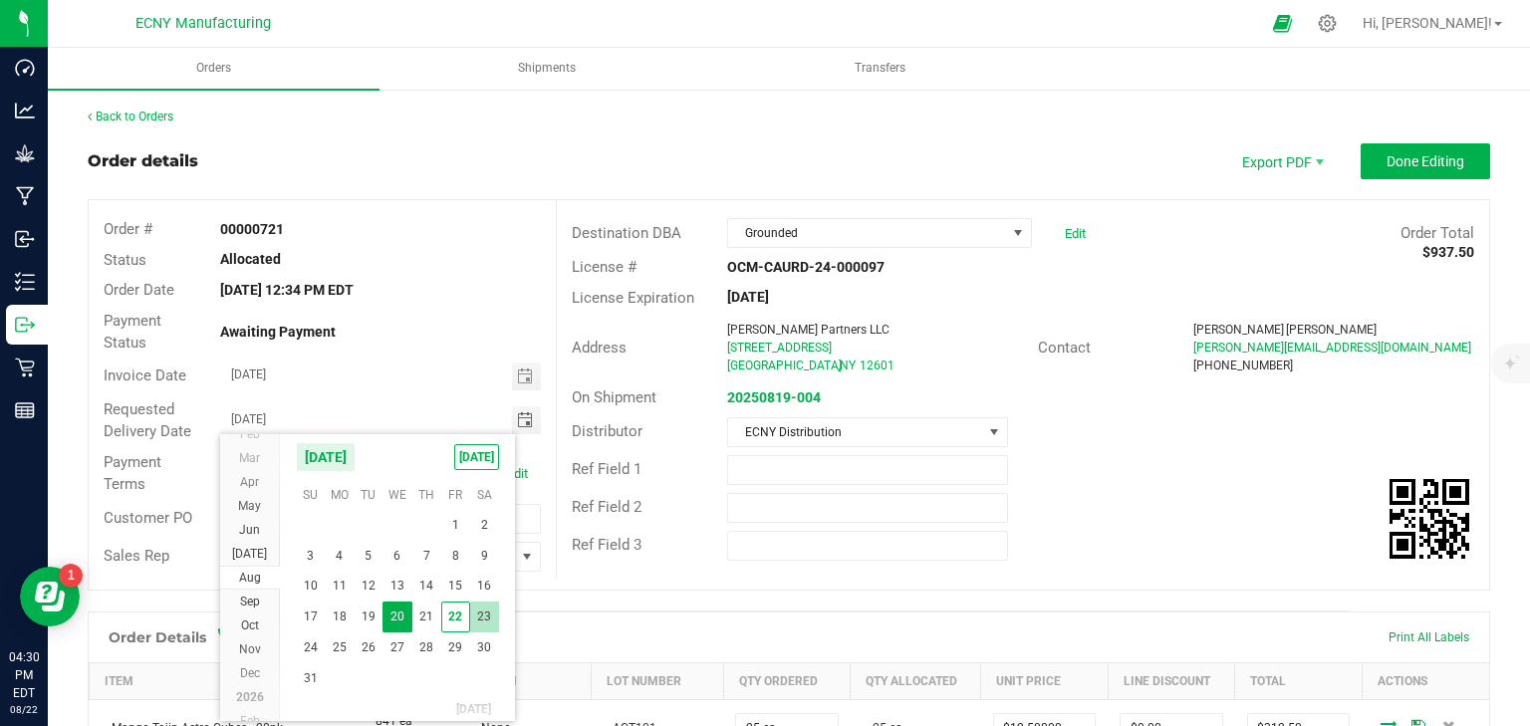
click at [487, 618] on span "23" at bounding box center [484, 617] width 29 height 31
type input "[DATE]"
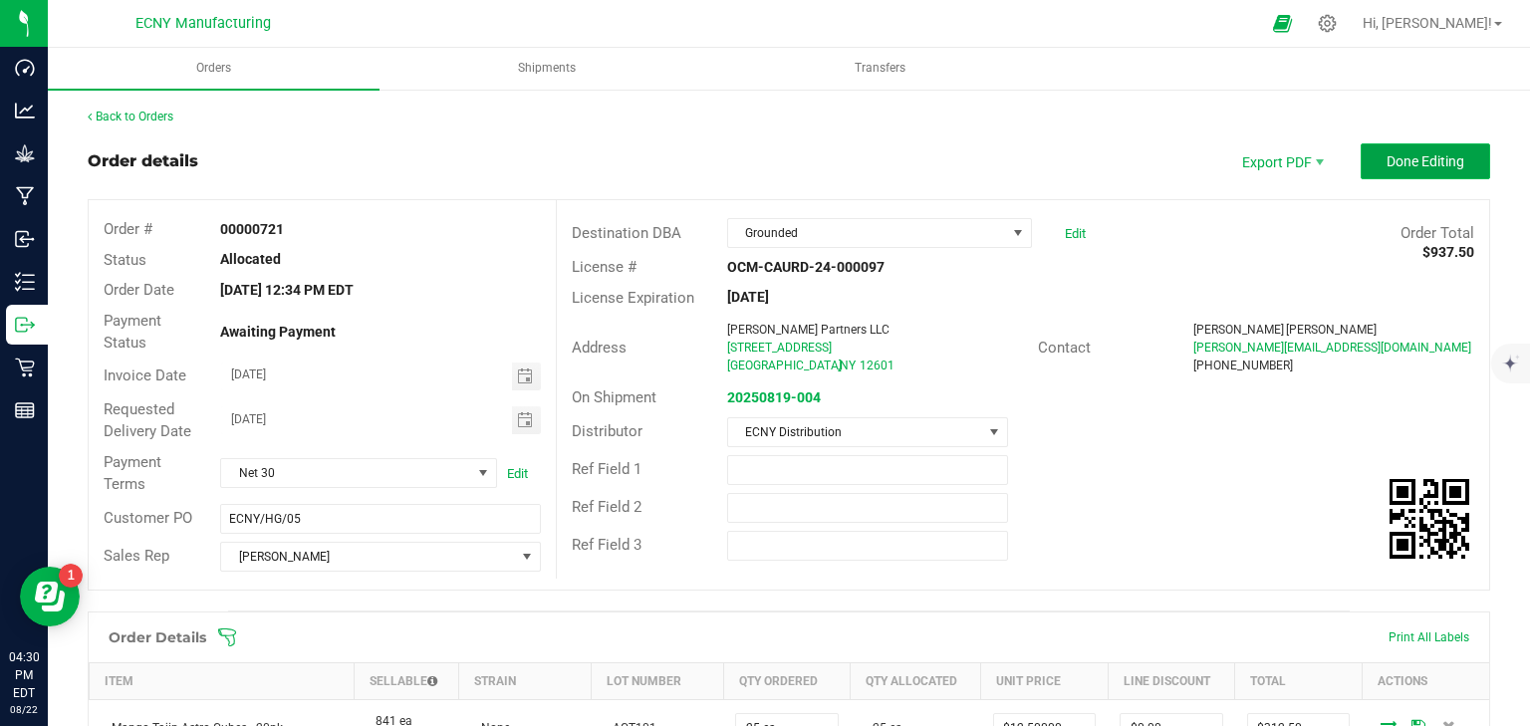
click at [1388, 159] on span "Done Editing" at bounding box center [1426, 161] width 78 height 16
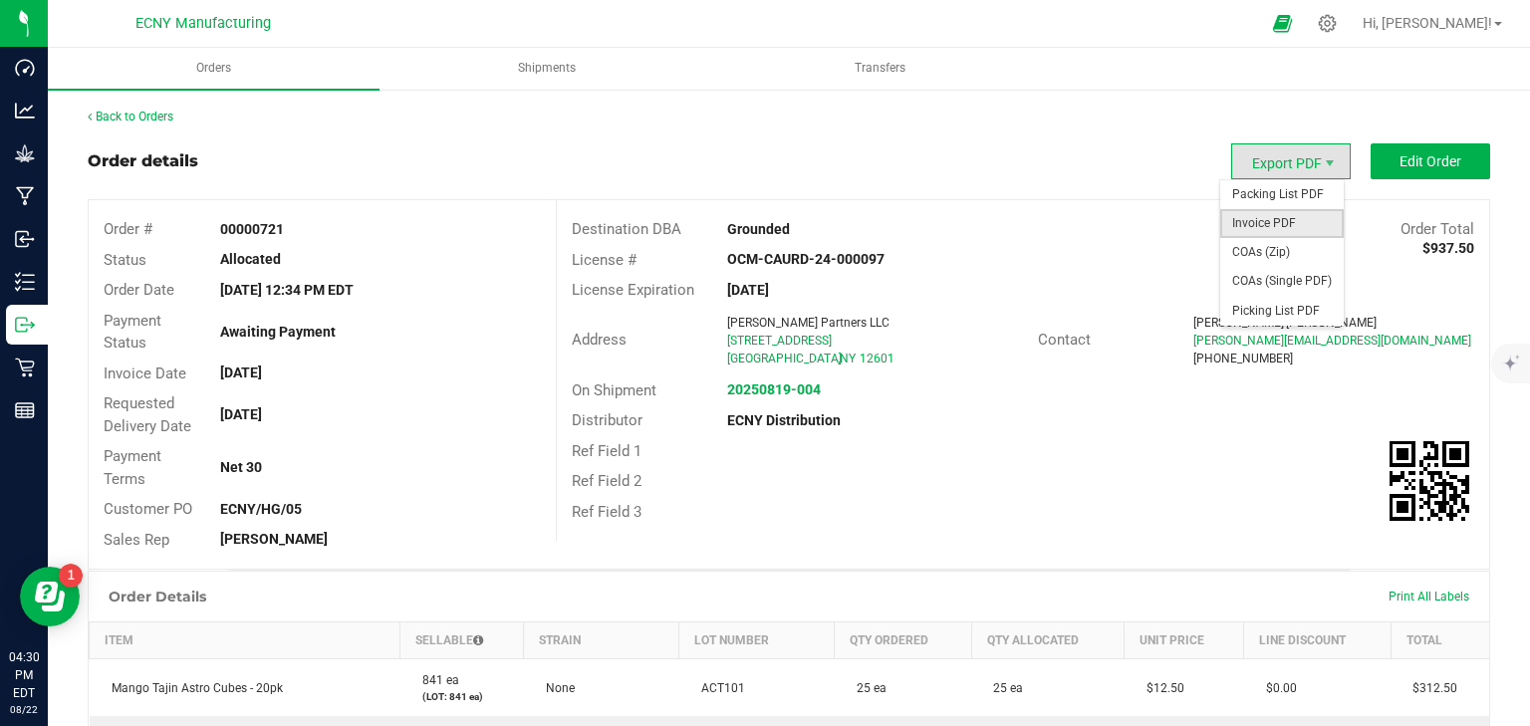
click at [1283, 219] on span "Invoice PDF" at bounding box center [1283, 223] width 124 height 29
